Goal: Check status: Check status

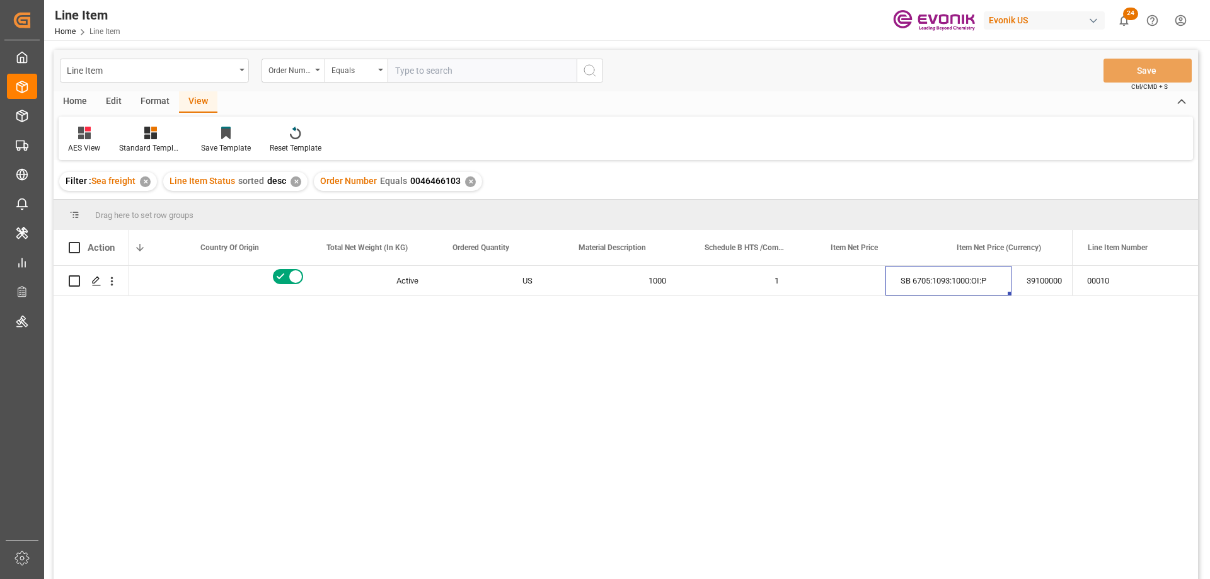
scroll to position [0, 322]
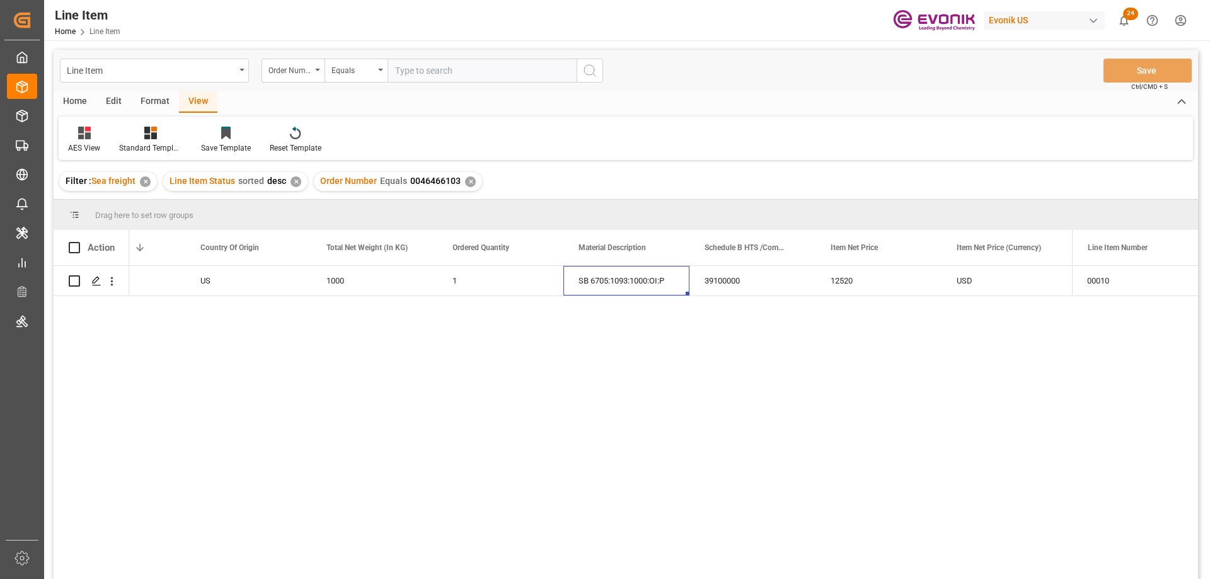
click at [466, 69] on input "text" at bounding box center [482, 71] width 189 height 24
paste input "0046470231"
type input "0046470231"
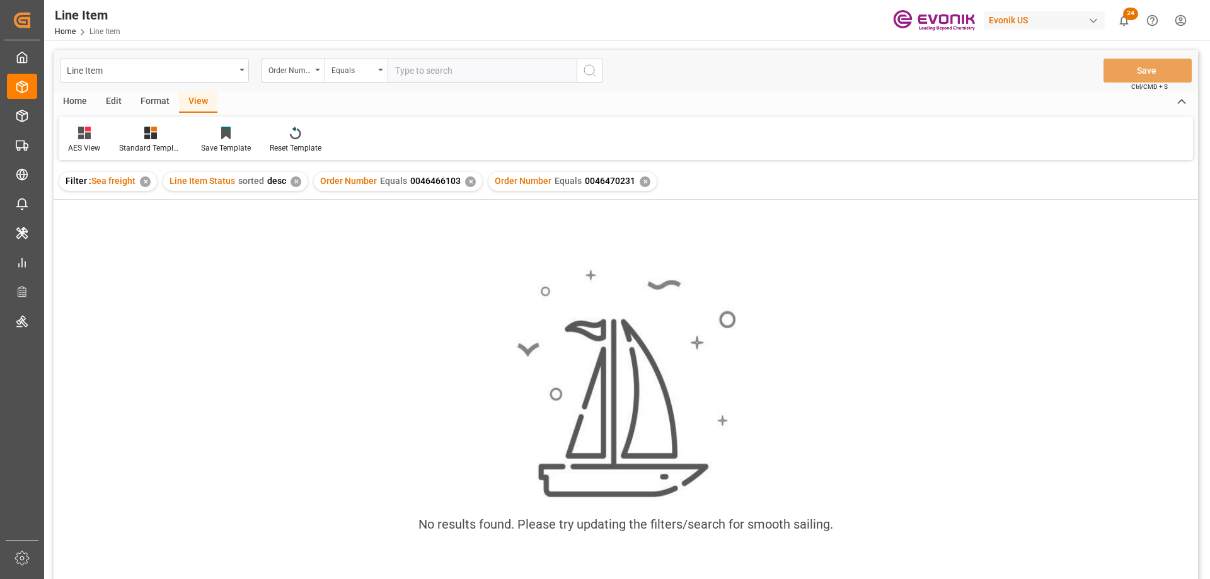
click at [465, 183] on div "✕" at bounding box center [470, 181] width 11 height 11
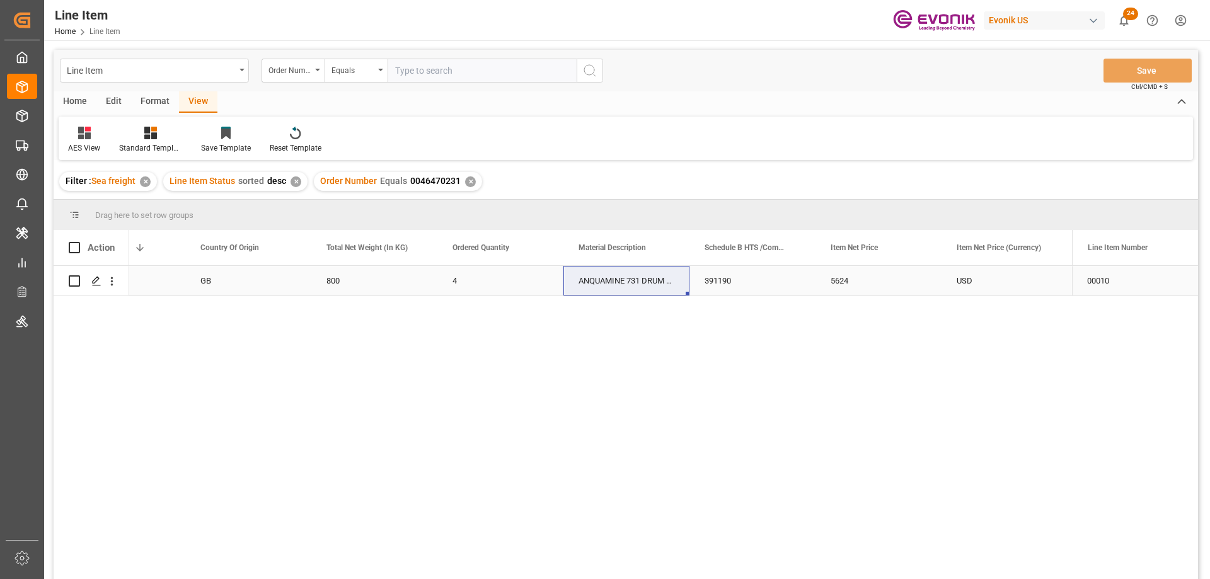
click at [200, 284] on div "GB" at bounding box center [248, 281] width 126 height 30
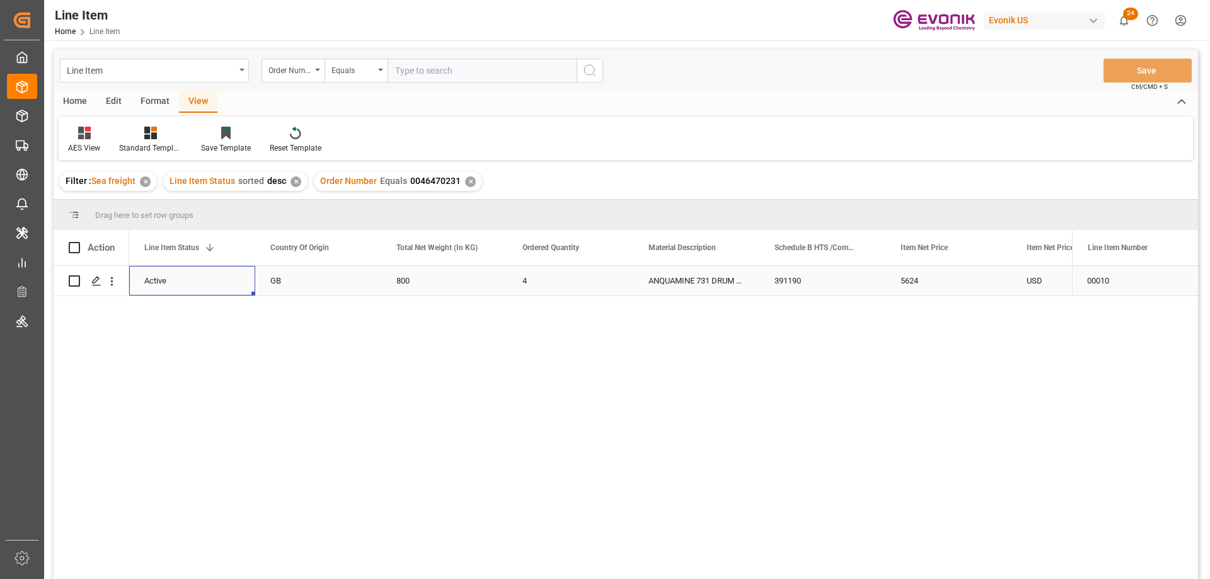
click at [1025, 290] on div "USD" at bounding box center [1074, 281] width 126 height 30
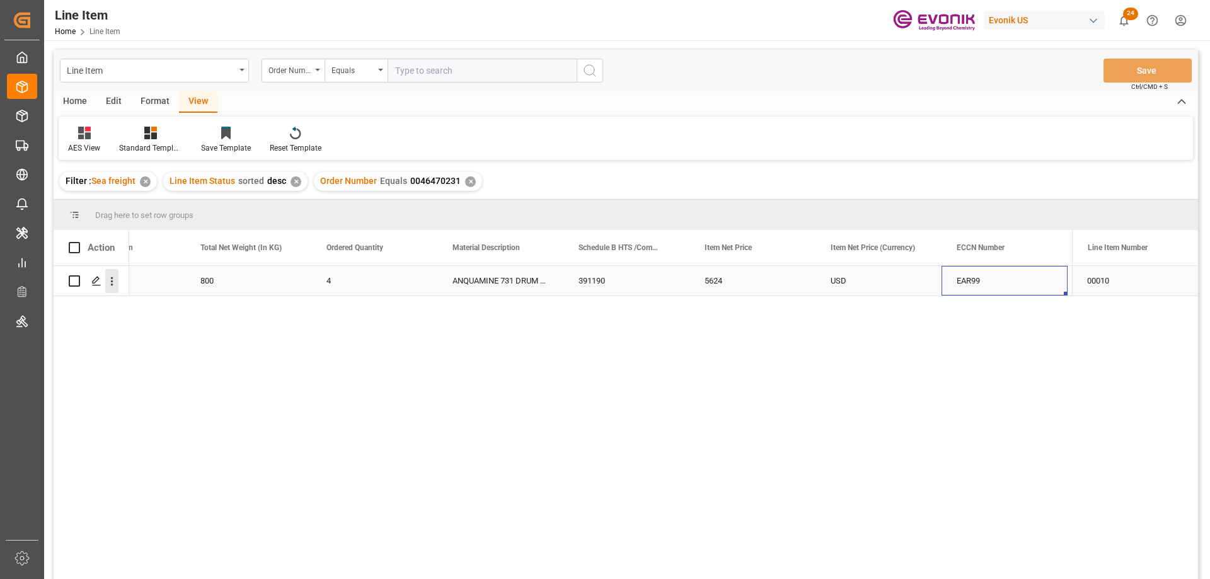
click at [111, 284] on icon "open menu" at bounding box center [111, 281] width 13 height 13
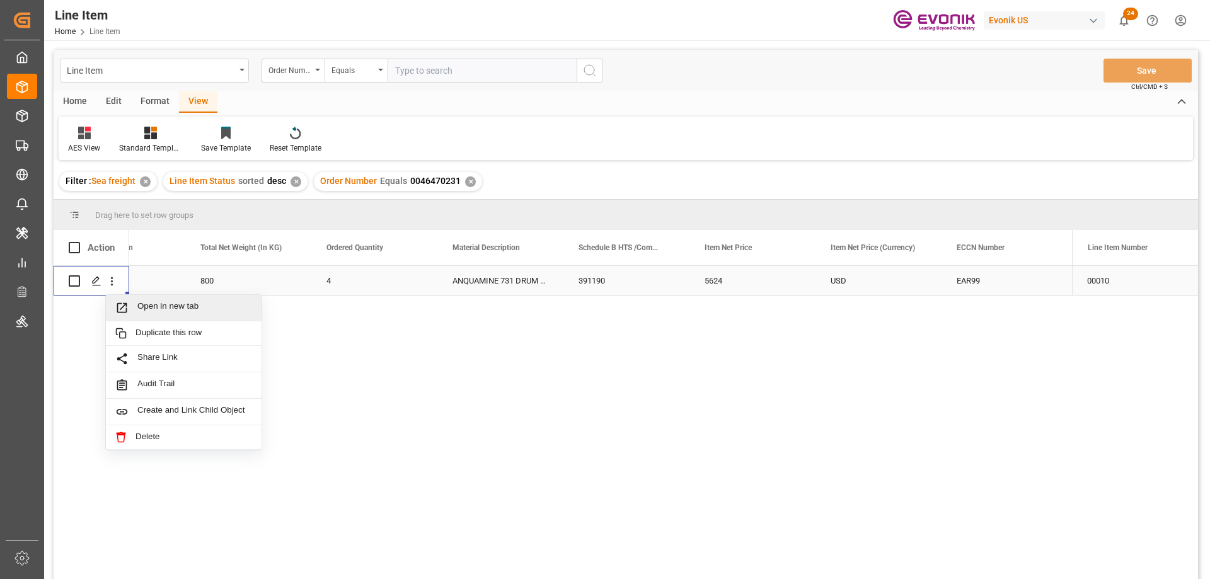
click at [158, 309] on span "Open in new tab" at bounding box center [194, 307] width 115 height 13
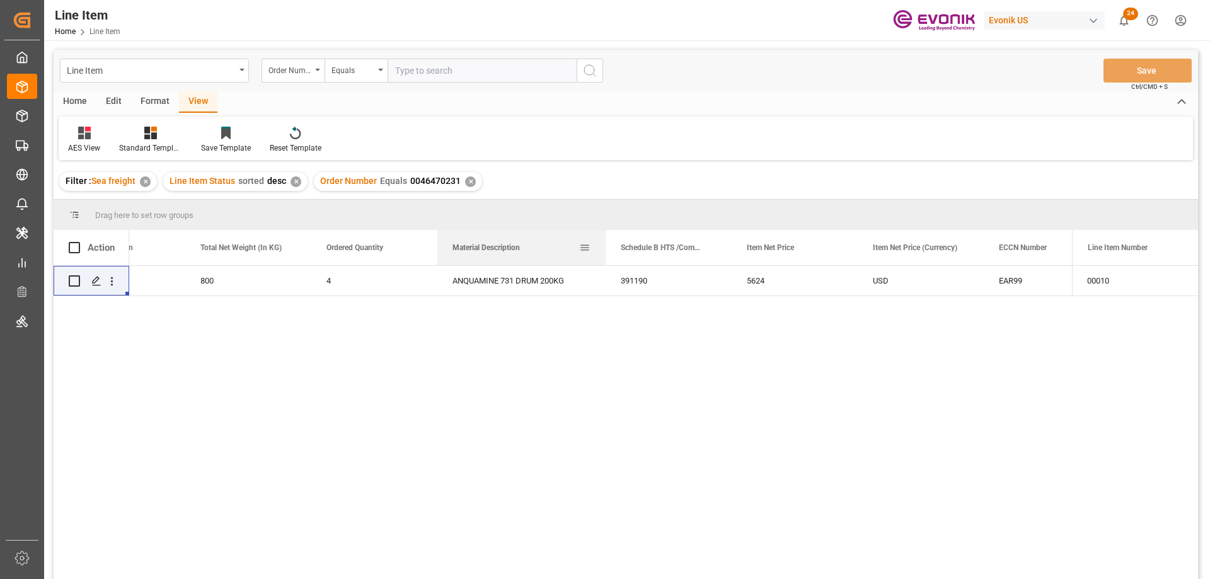
drag, startPoint x: 563, startPoint y: 245, endPoint x: 605, endPoint y: 250, distance: 42.6
click at [605, 250] on div at bounding box center [605, 247] width 5 height 35
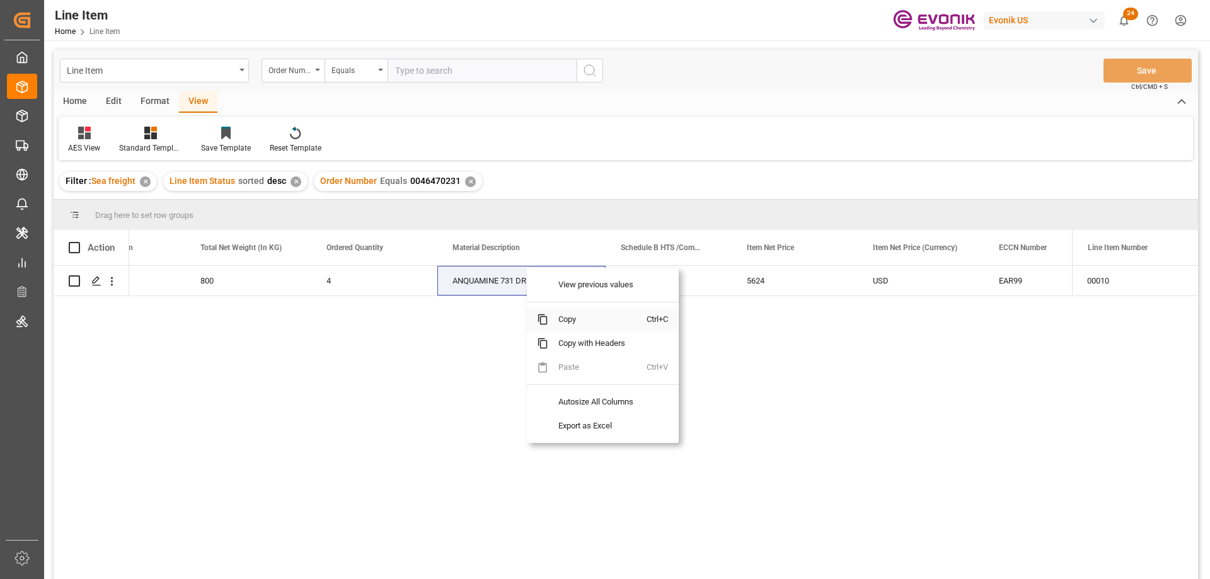
click at [572, 321] on span "Copy" at bounding box center [597, 320] width 98 height 24
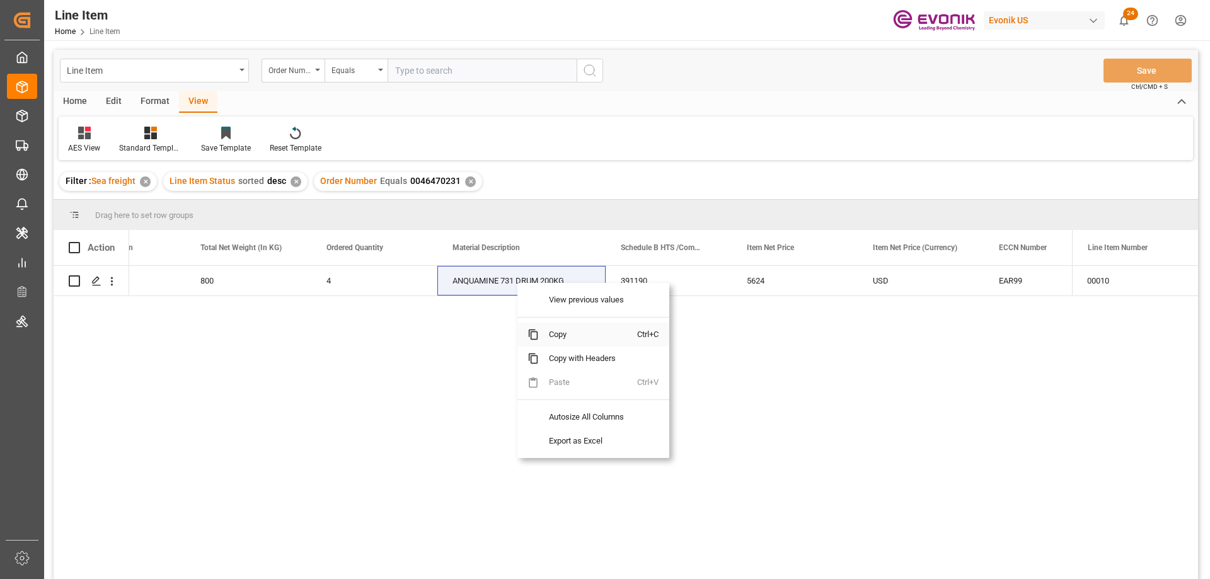
click at [558, 326] on span "Copy" at bounding box center [588, 335] width 98 height 24
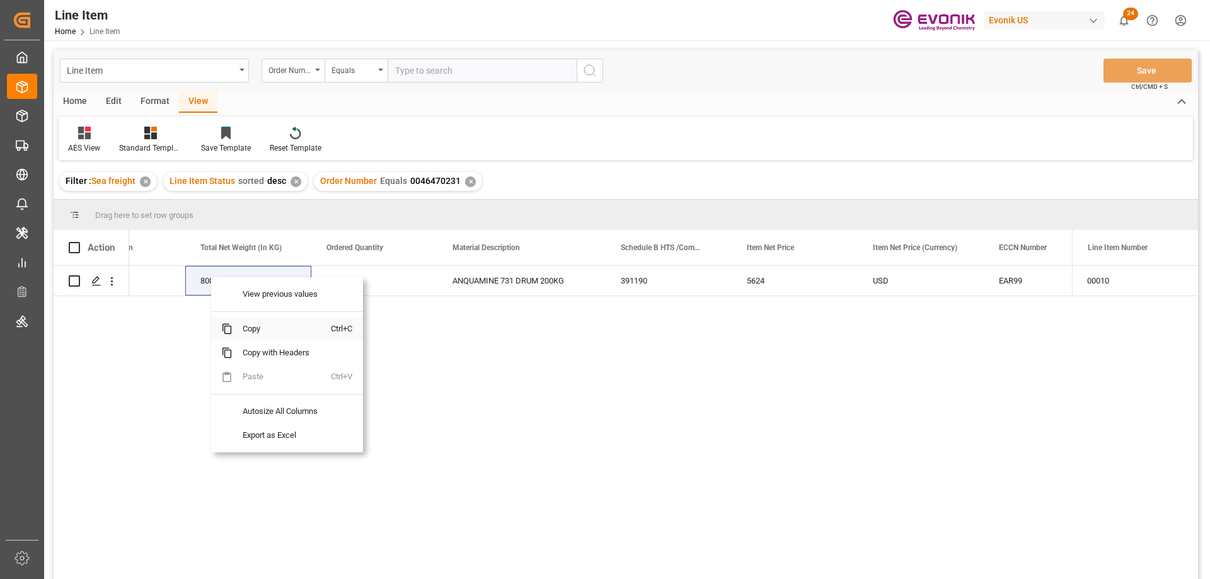
click at [265, 330] on span "Copy" at bounding box center [282, 329] width 98 height 24
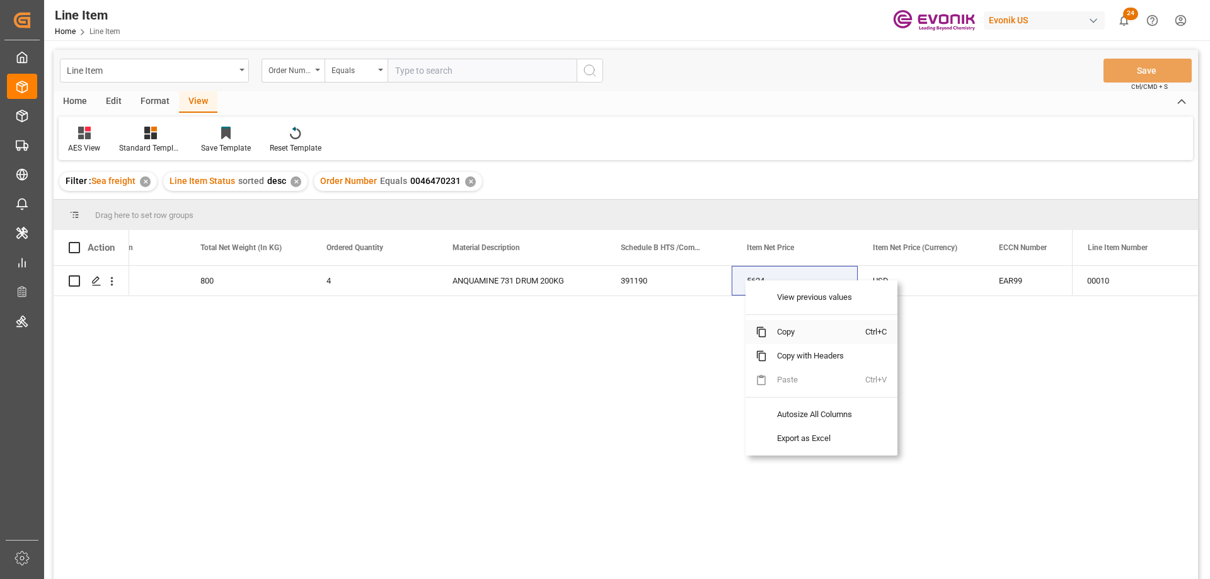
click at [806, 337] on span "Copy" at bounding box center [816, 332] width 98 height 24
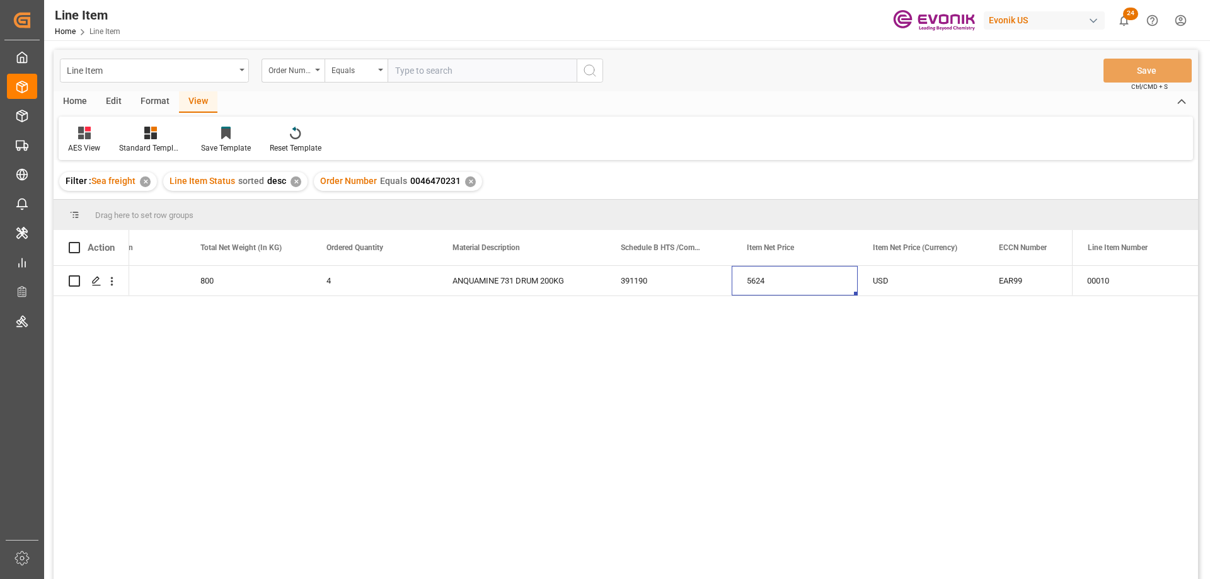
click at [470, 52] on div "Line Item Order Number Equals Save Ctrl/CMD + S" at bounding box center [626, 71] width 1144 height 42
click at [466, 63] on input "text" at bounding box center [482, 71] width 189 height 24
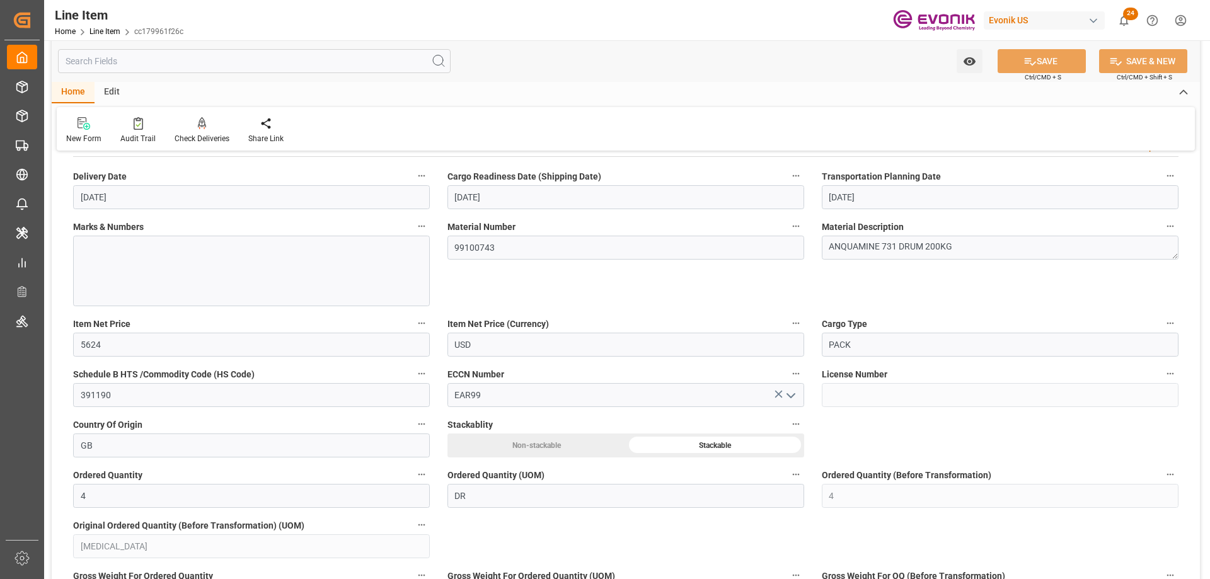
scroll to position [882, 0]
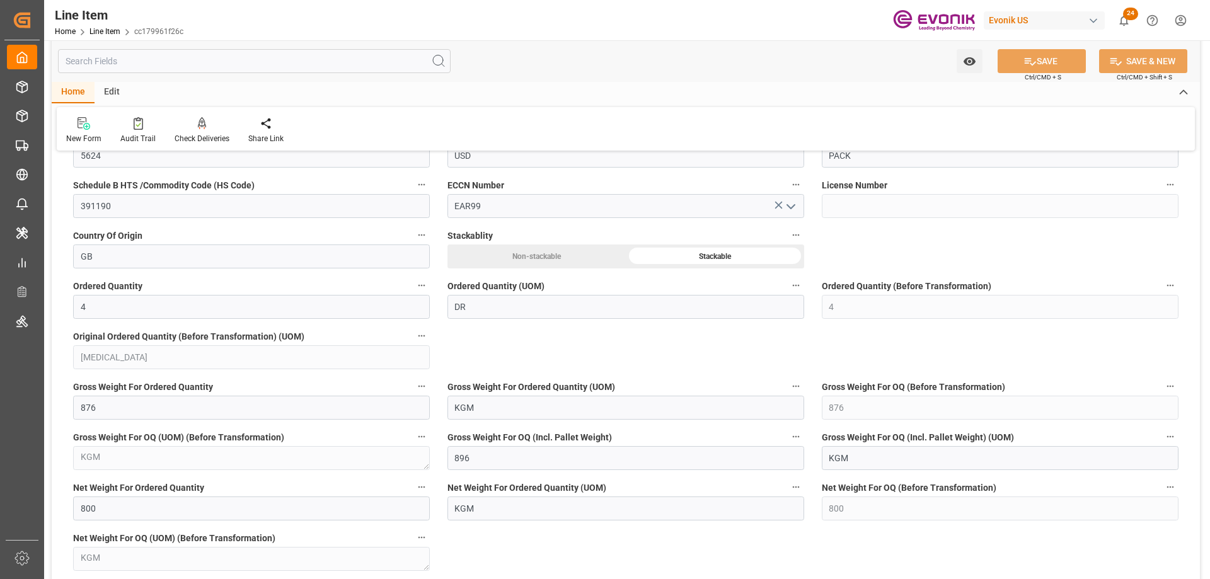
click at [192, 59] on input "text" at bounding box center [254, 61] width 393 height 24
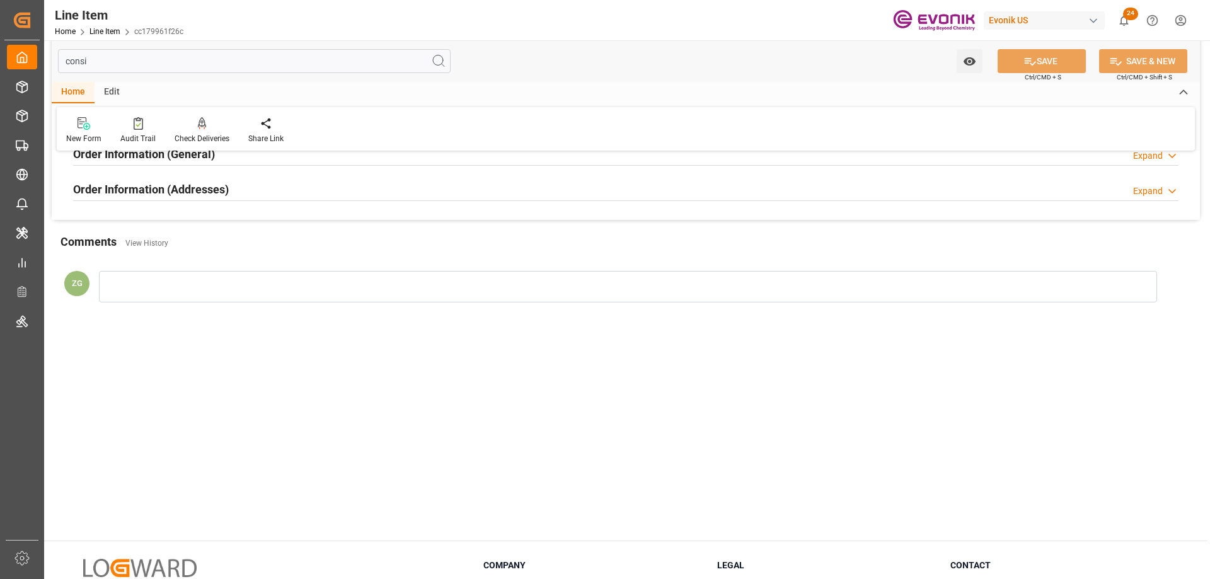
scroll to position [0, 0]
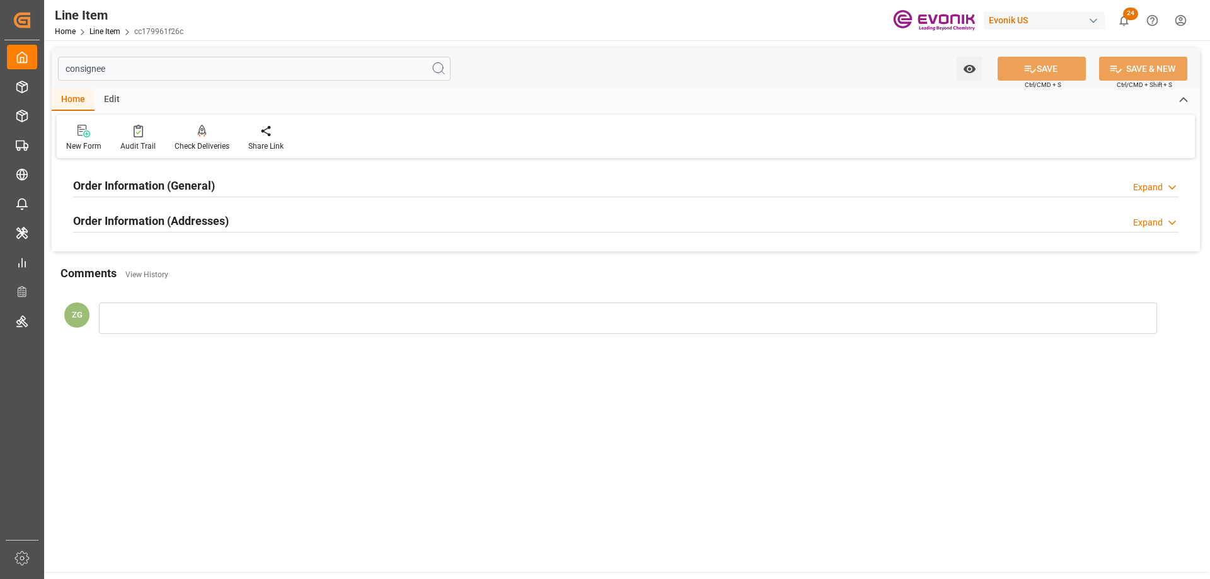
type input "consignee"
click at [183, 207] on div "Order Information (Addresses) Expand" at bounding box center [625, 221] width 1123 height 35
click at [182, 183] on h2 "Order Information (General)" at bounding box center [144, 185] width 142 height 17
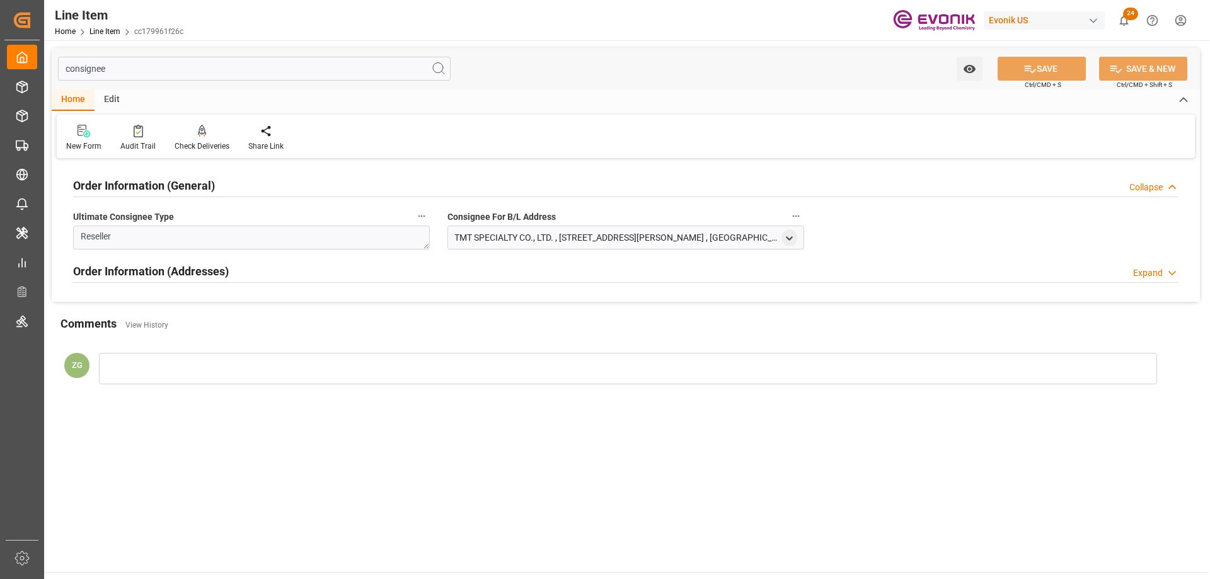
click at [185, 277] on h2 "Order Information (Addresses)" at bounding box center [151, 271] width 156 height 17
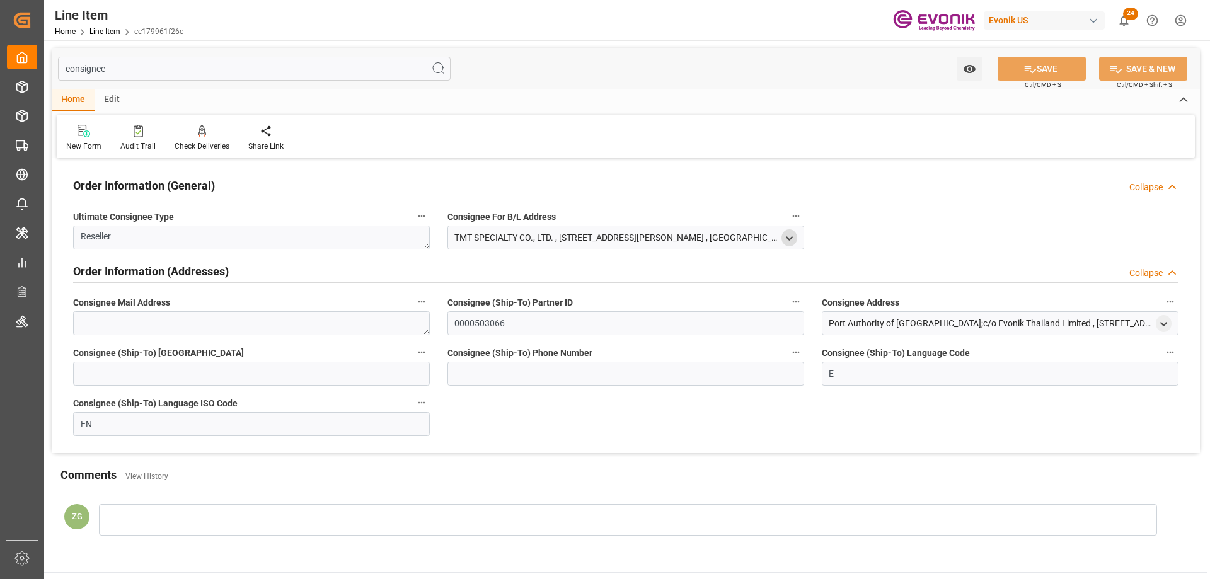
click at [789, 234] on icon "open menu" at bounding box center [789, 238] width 11 height 11
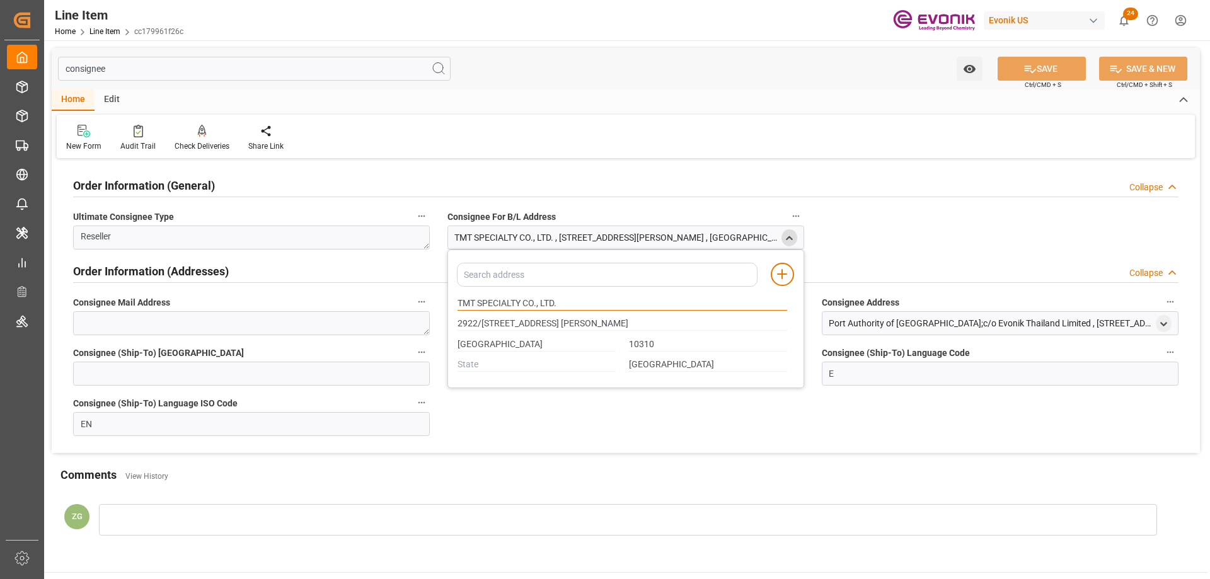
drag, startPoint x: 458, startPoint y: 303, endPoint x: 522, endPoint y: 303, distance: 64.3
click at [522, 303] on input "TMT SPECIALTY CO., LTD." at bounding box center [623, 304] width 330 height 14
type input "2922/228-229 CHARN ISSARA TOWER II 16TH FLOORNEW PETCHBURI ROAD, BANGKAPI, HUAY…"
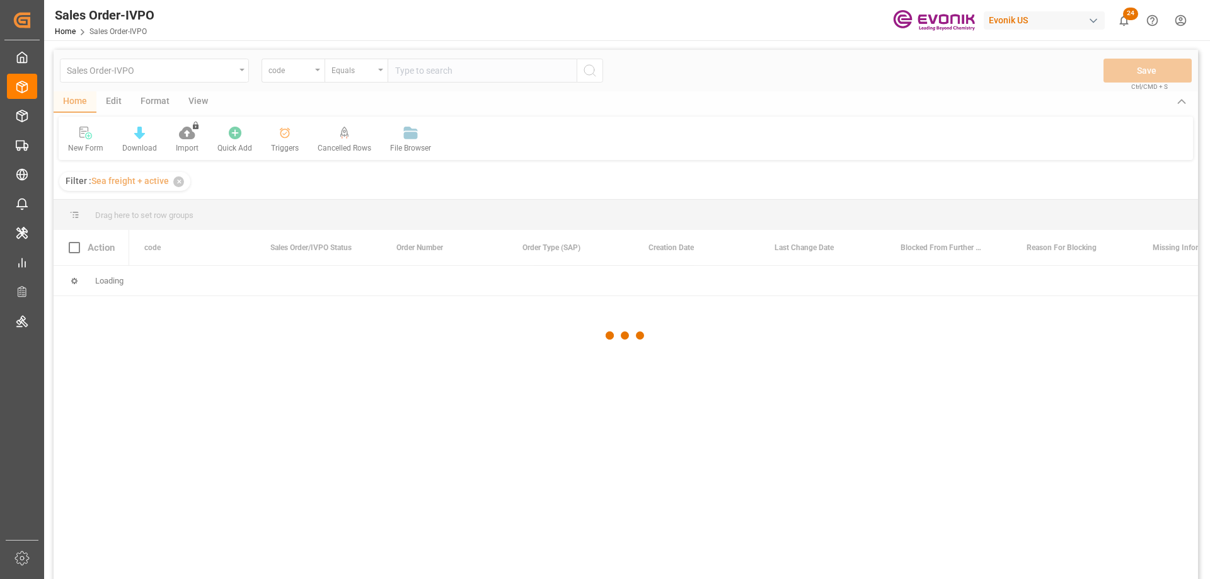
click at [318, 72] on div at bounding box center [626, 336] width 1144 height 572
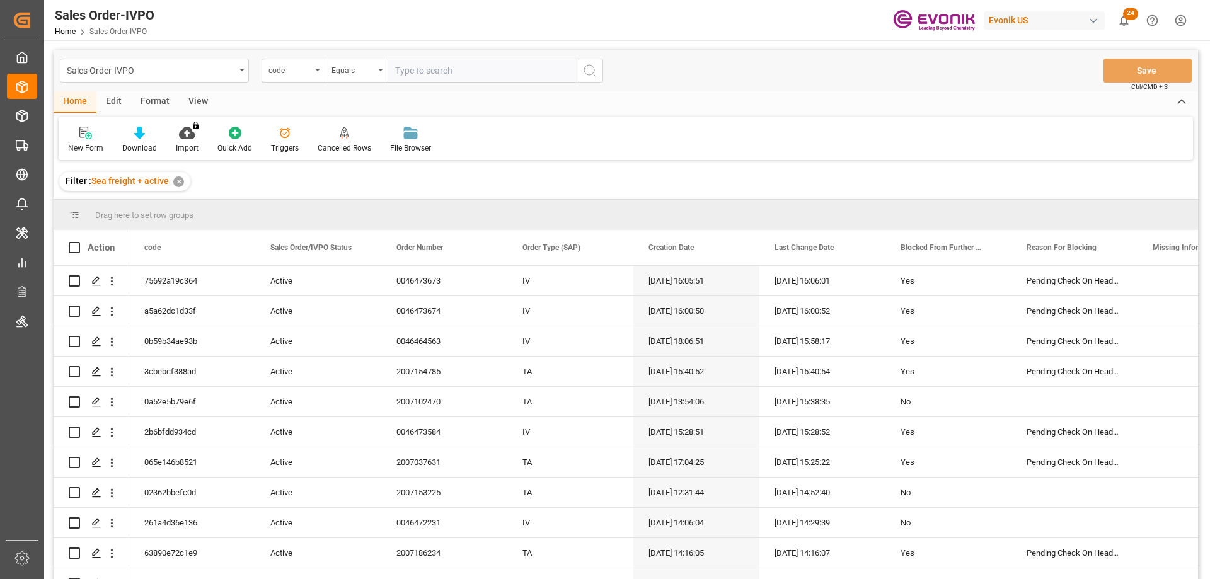
click at [313, 70] on div "code" at bounding box center [293, 71] width 63 height 24
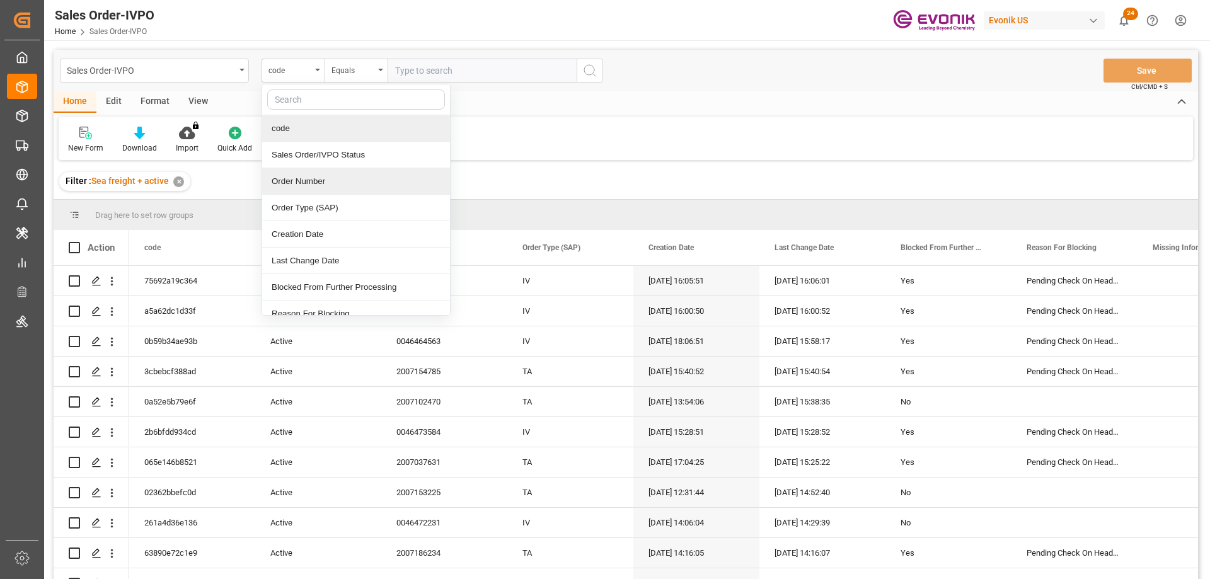
click at [297, 187] on div "Order Number" at bounding box center [356, 181] width 188 height 26
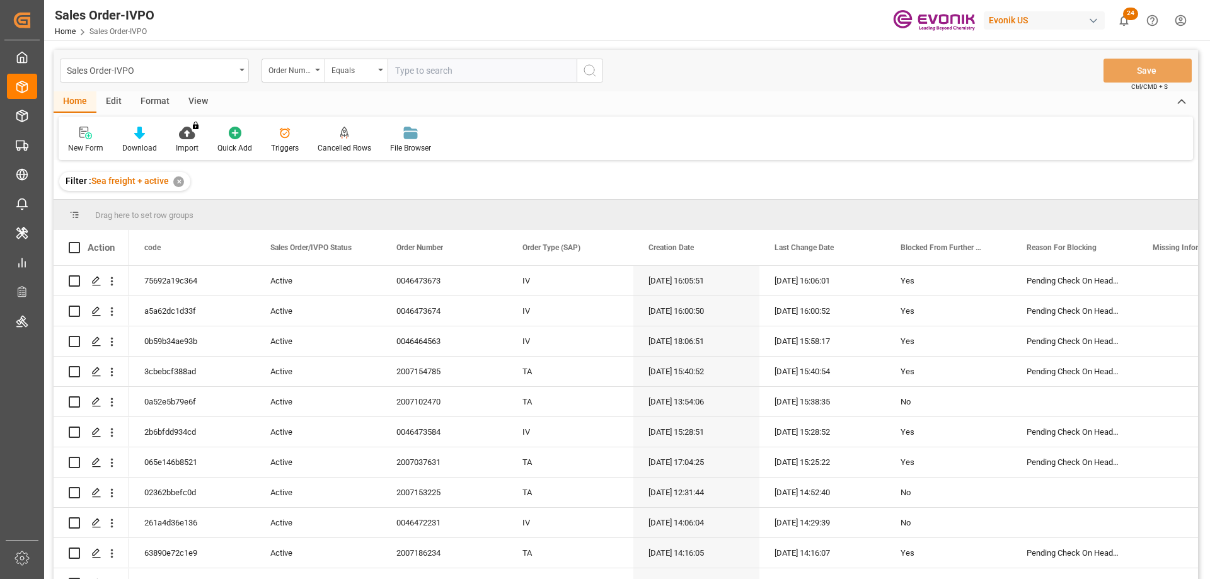
click at [415, 76] on input "text" at bounding box center [482, 71] width 189 height 24
paste input "0046464563"
type input "0046464563"
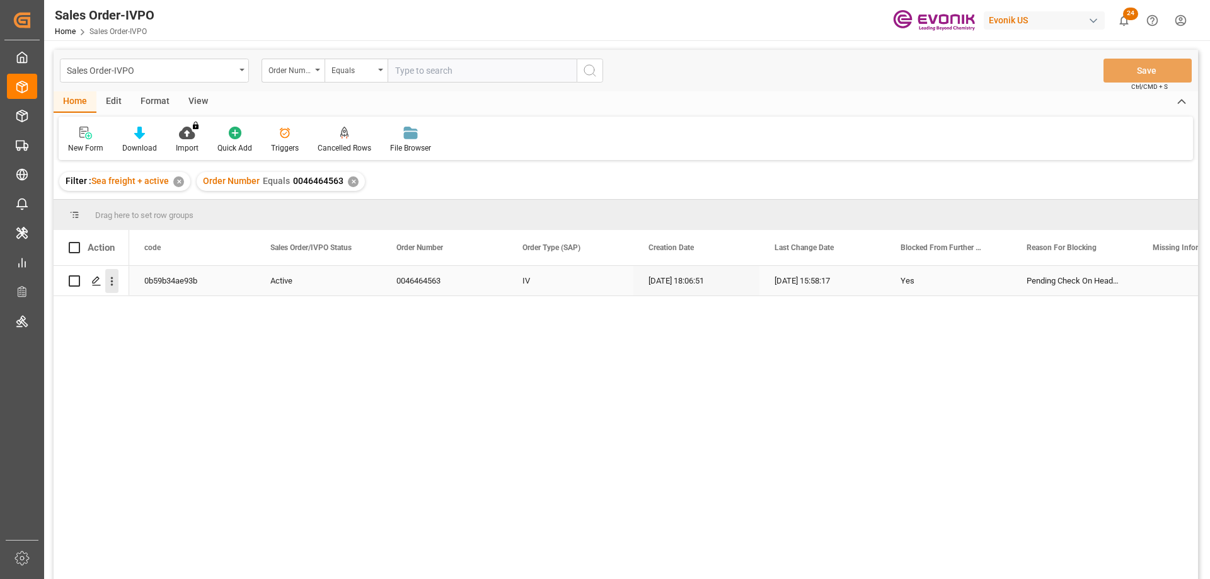
click at [110, 277] on icon "open menu" at bounding box center [111, 281] width 13 height 13
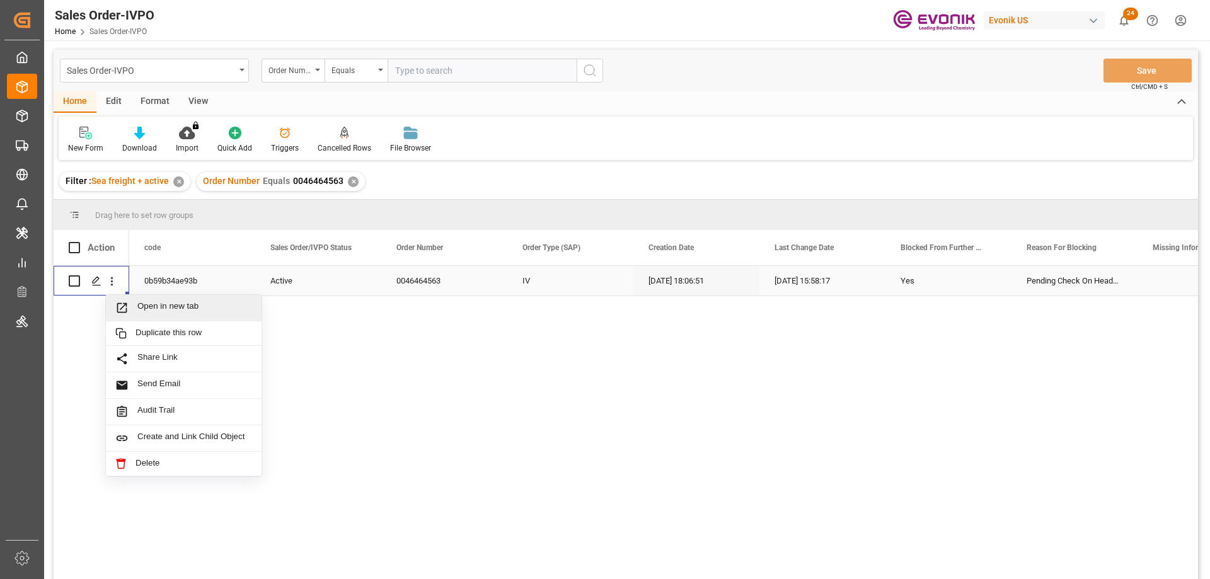
click at [164, 308] on span "Open in new tab" at bounding box center [194, 307] width 115 height 13
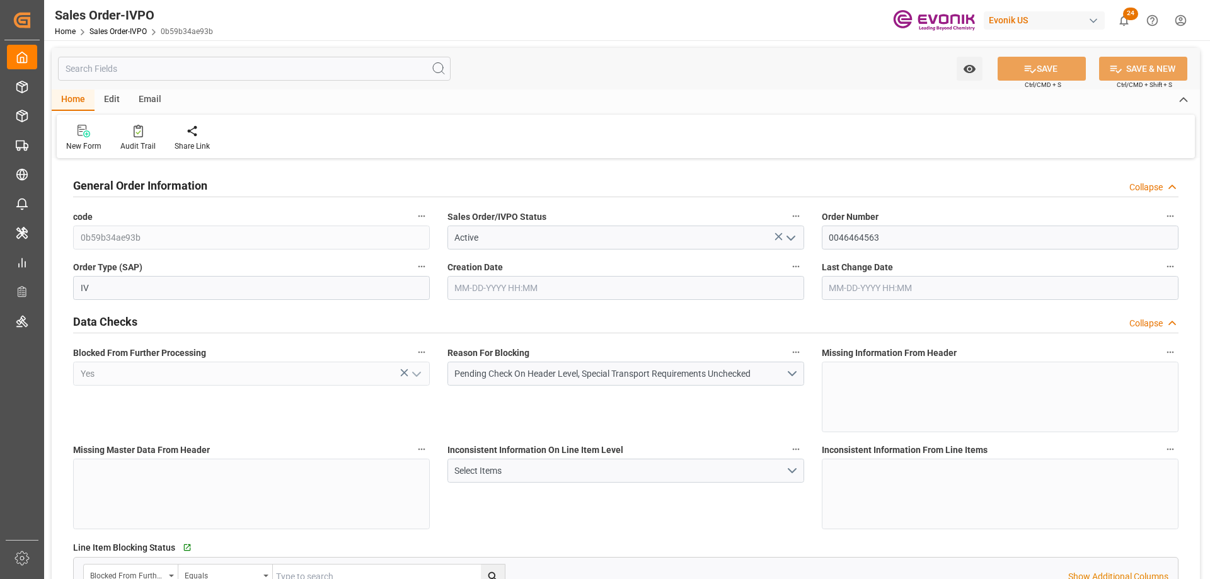
type input "BEANR"
type input "0"
type input "1"
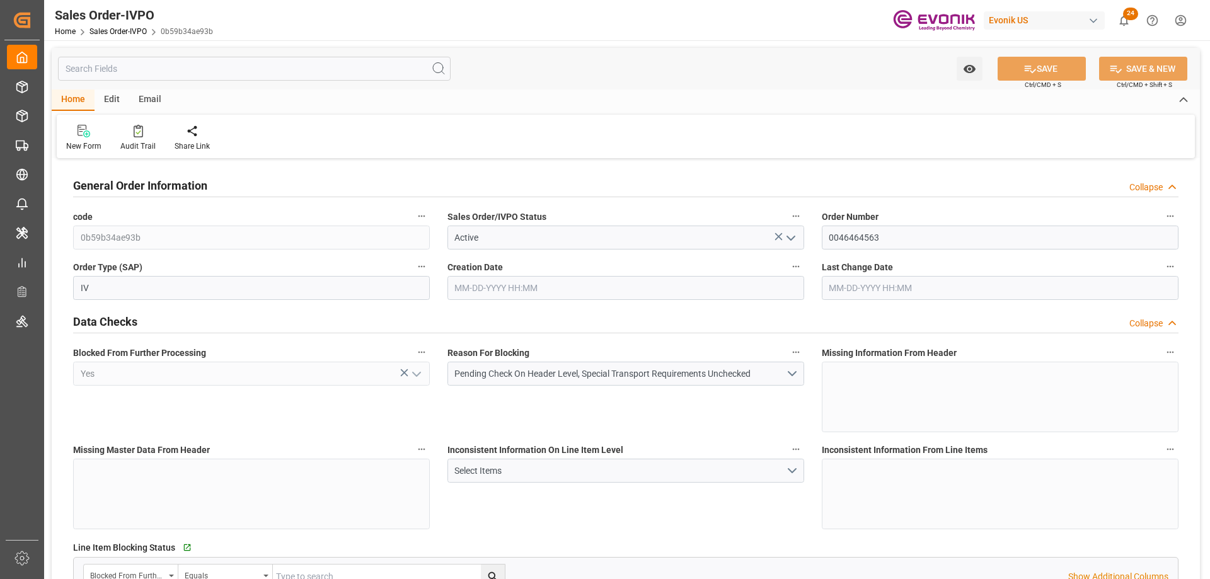
type input "15226.8"
type input "22.7562"
type input "17000"
type input "30"
type input "09-12-2025 18:06"
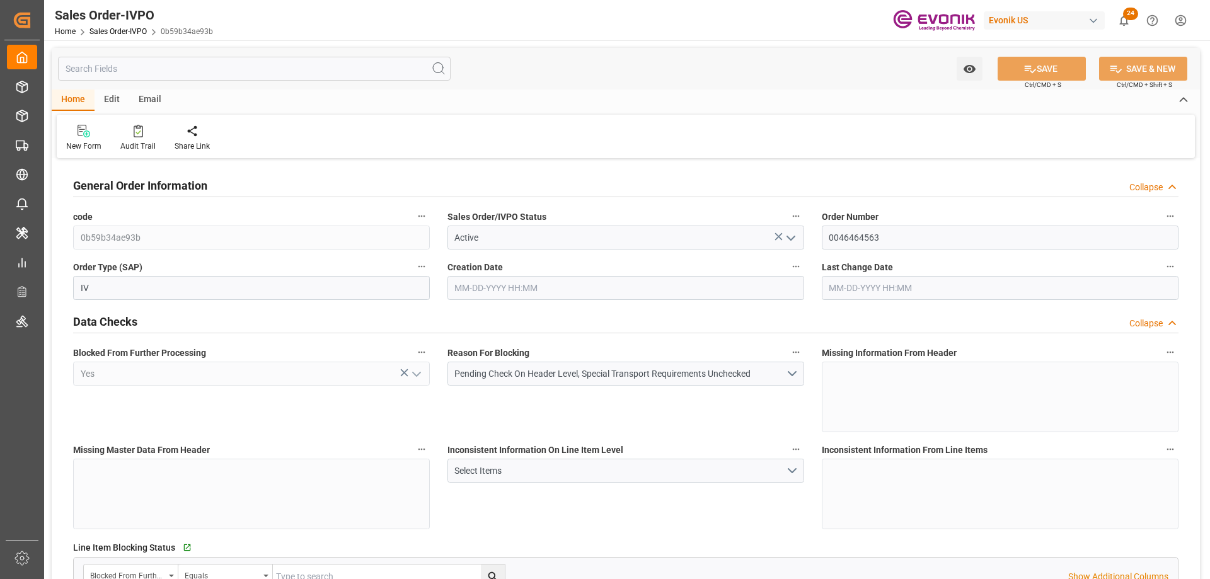
type input "09-16-2025 15:58"
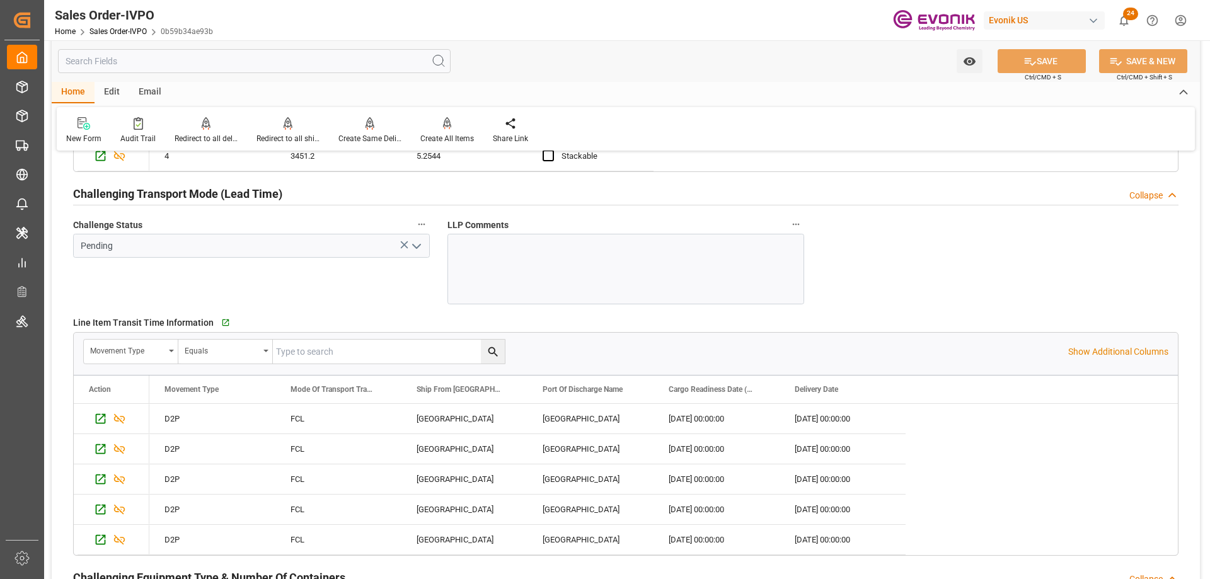
scroll to position [2458, 0]
